Goal: Find contact information: Find contact information

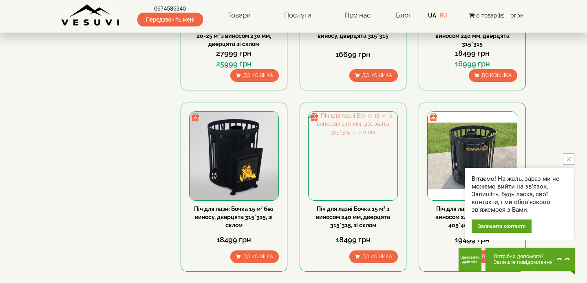
scroll to position [249, 0]
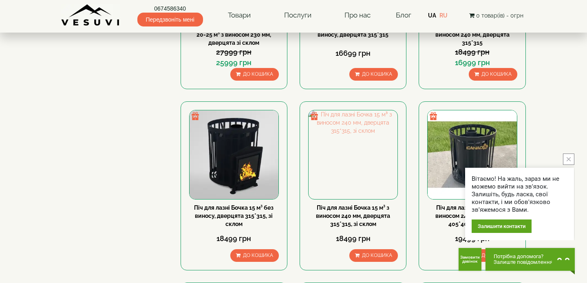
click at [436, 15] on link "UA" at bounding box center [432, 15] width 8 height 7
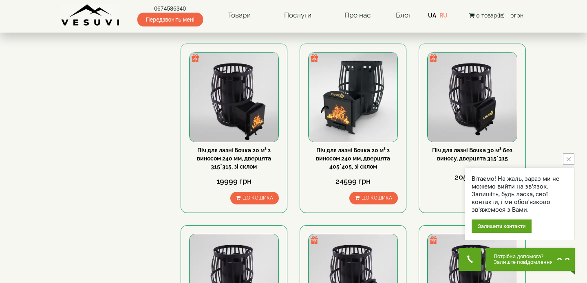
scroll to position [672, 0]
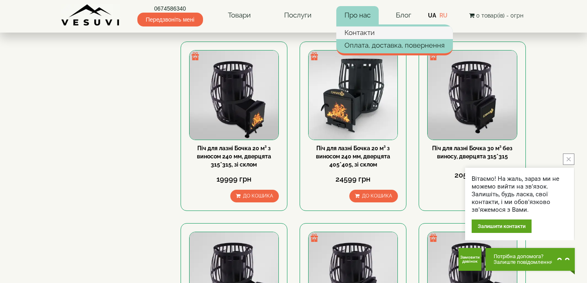
click at [360, 35] on link "Контакти" at bounding box center [394, 32] width 117 height 12
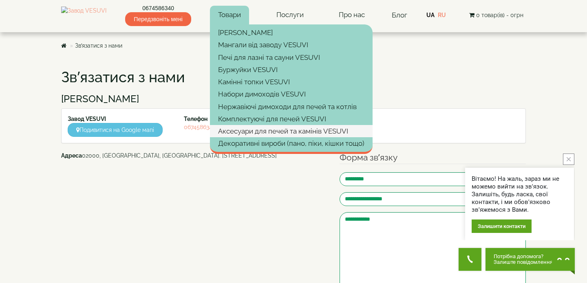
click at [256, 134] on link "Аксесуари для печей та камінів VESUVI" at bounding box center [291, 131] width 163 height 12
